Goal: Task Accomplishment & Management: Use online tool/utility

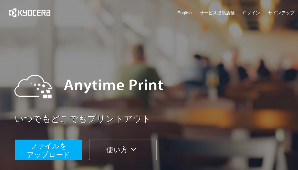
click at [63, 150] on span "ファイルを ​​アップロード" at bounding box center [49, 150] width 44 height 17
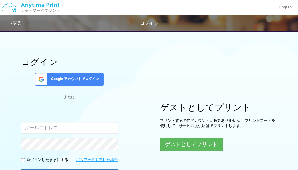
click at [81, 130] on input "email" at bounding box center [69, 128] width 97 height 12
type input "[EMAIL_ADDRESS][DOMAIN_NAME]"
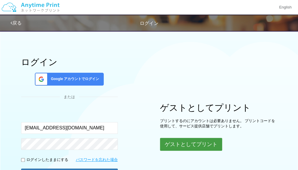
click at [209, 145] on button "ゲストとしてプリント" at bounding box center [191, 144] width 62 height 13
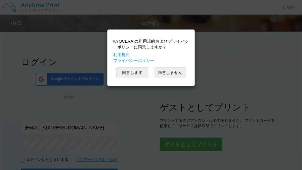
click at [141, 75] on button "同意します" at bounding box center [132, 73] width 32 height 10
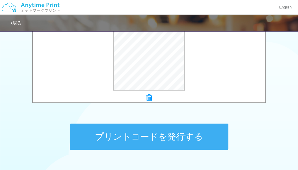
scroll to position [242, 0]
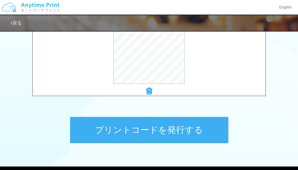
click at [122, 124] on button "プリントコードを発行する" at bounding box center [149, 130] width 158 height 26
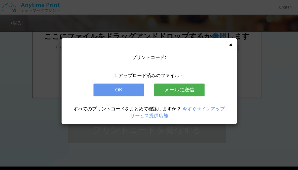
scroll to position [0, 0]
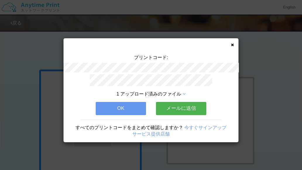
click at [177, 107] on button "メールに送信" at bounding box center [181, 108] width 50 height 13
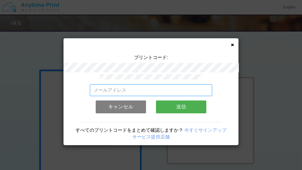
click at [170, 92] on input "email" at bounding box center [151, 91] width 123 height 12
type input "[EMAIL_ADDRESS][PERSON_NAME][DOMAIN_NAME]"
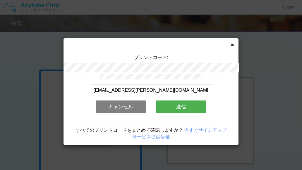
click at [179, 109] on button "送信" at bounding box center [181, 107] width 50 height 13
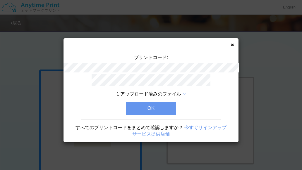
click at [158, 105] on button "OK" at bounding box center [151, 108] width 50 height 13
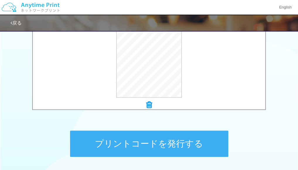
scroll to position [232, 0]
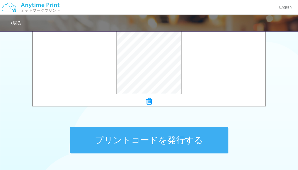
click at [173, 137] on button "プリントコードを発行する" at bounding box center [149, 140] width 158 height 26
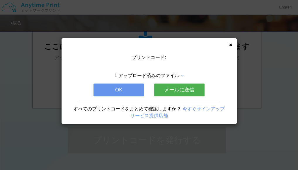
scroll to position [0, 0]
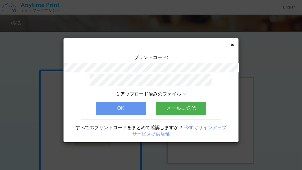
click at [183, 108] on button "メールに送信" at bounding box center [181, 108] width 50 height 13
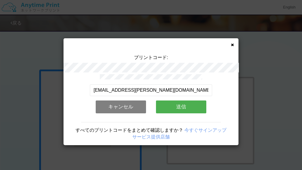
click at [183, 108] on button "送信" at bounding box center [181, 107] width 50 height 13
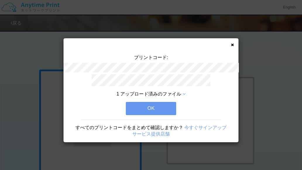
click at [158, 111] on button "OK" at bounding box center [151, 108] width 50 height 13
